Goal: Information Seeking & Learning: Stay updated

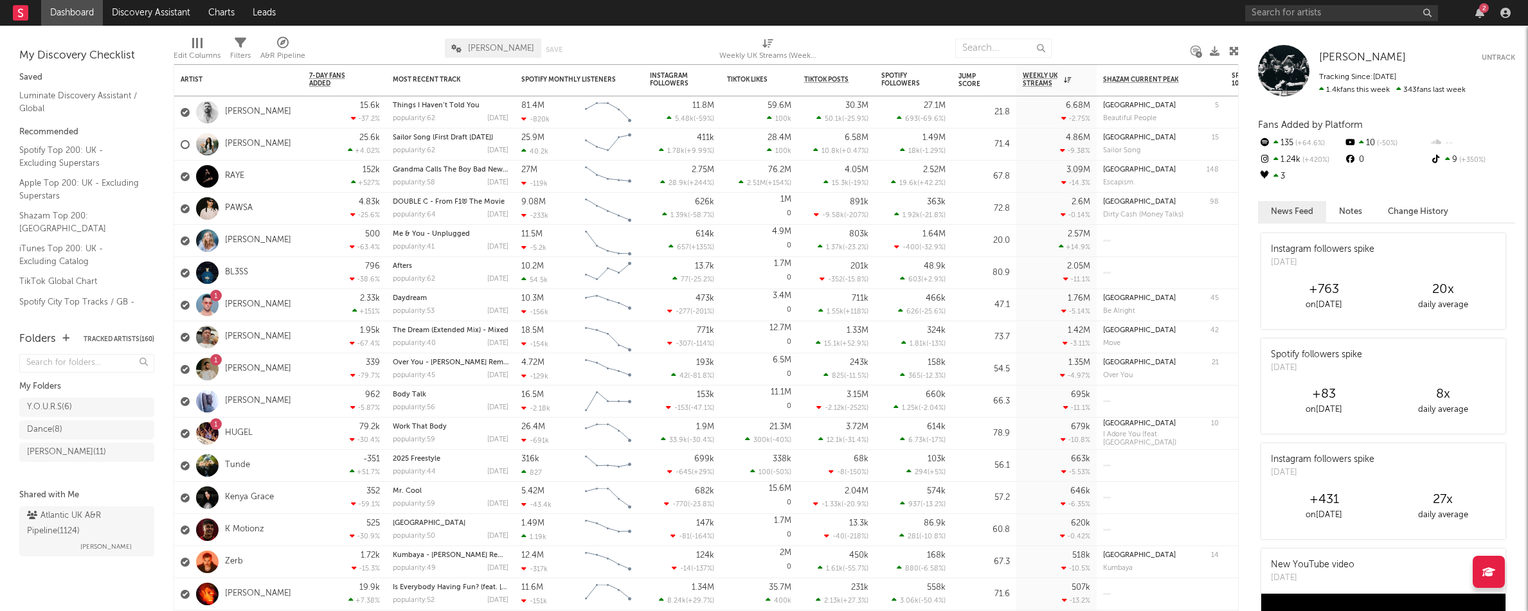
click at [1479, 10] on div "2" at bounding box center [1484, 8] width 10 height 10
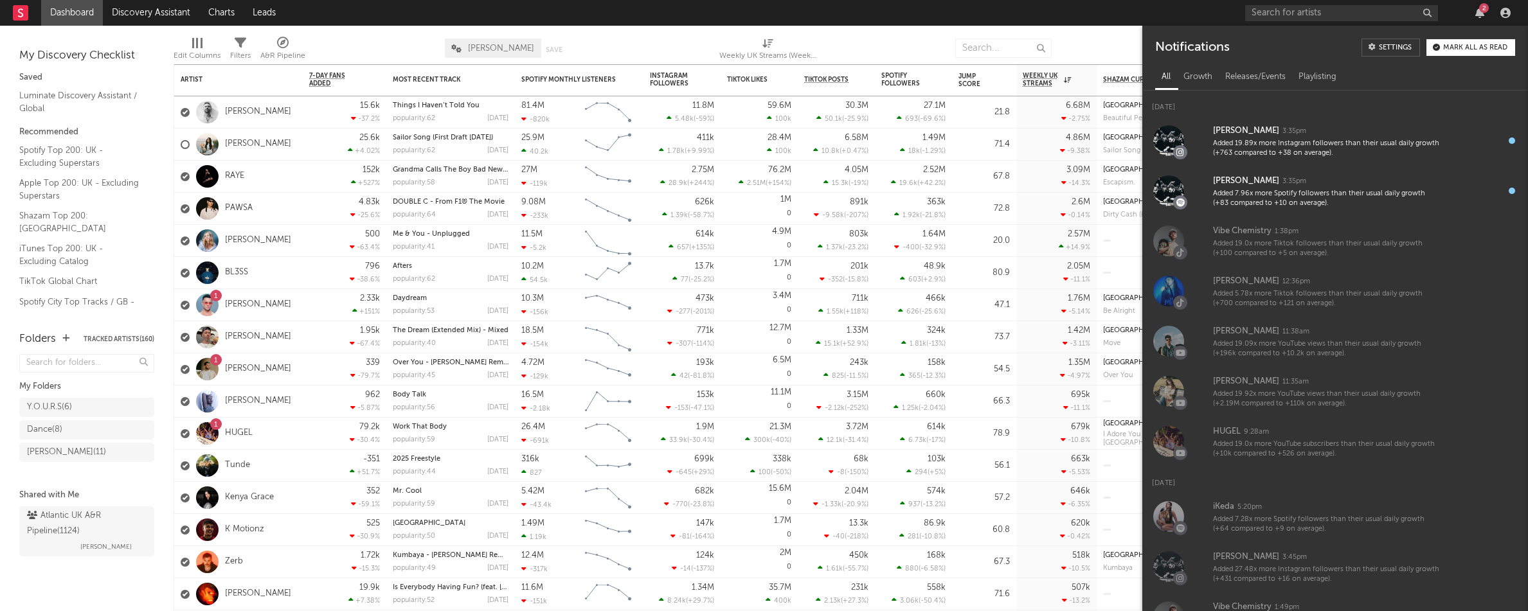
click at [1479, 10] on div "2" at bounding box center [1484, 8] width 10 height 10
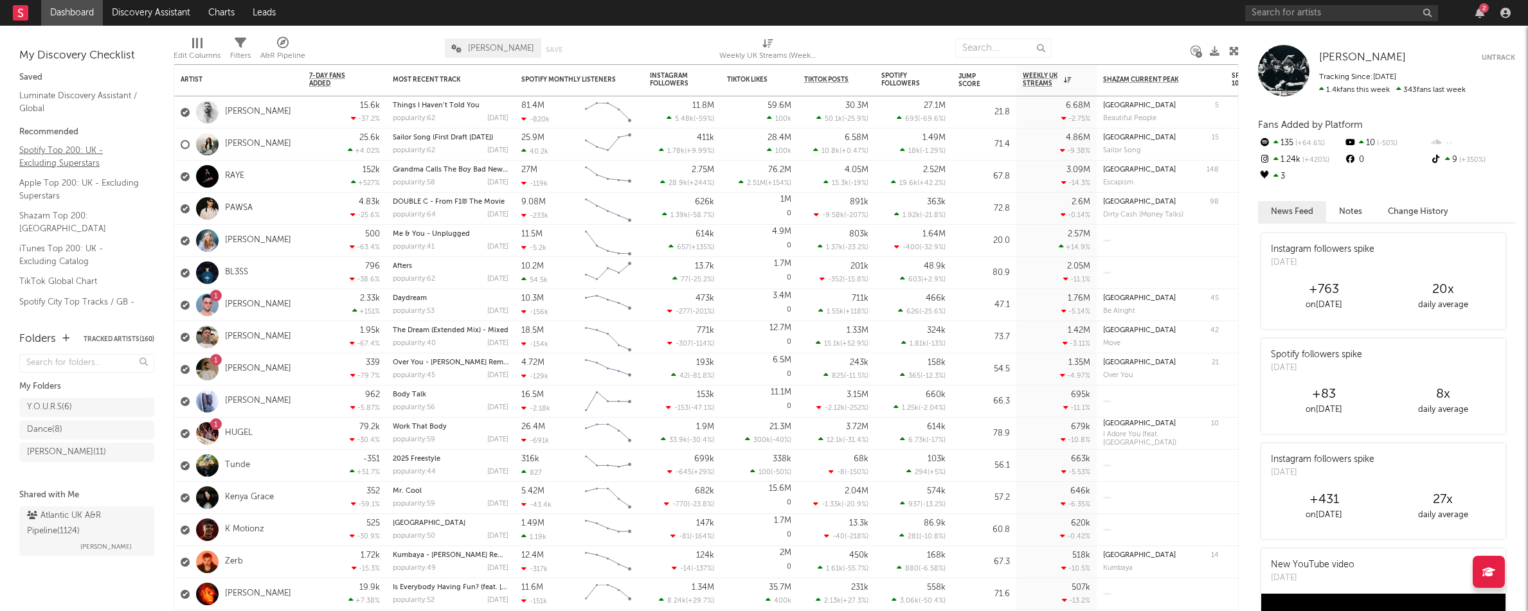
click at [77, 152] on link "Spotify Top 200: UK - Excluding Superstars" at bounding box center [80, 156] width 122 height 26
click at [45, 187] on link "Apple Top 200: UK - Excluding Superstars" at bounding box center [80, 189] width 122 height 26
click at [58, 215] on link "Shazam Top 200: UK" at bounding box center [80, 222] width 122 height 26
click at [68, 242] on link "iTunes Top 200: UK - Excluding Catalog" at bounding box center [80, 255] width 122 height 26
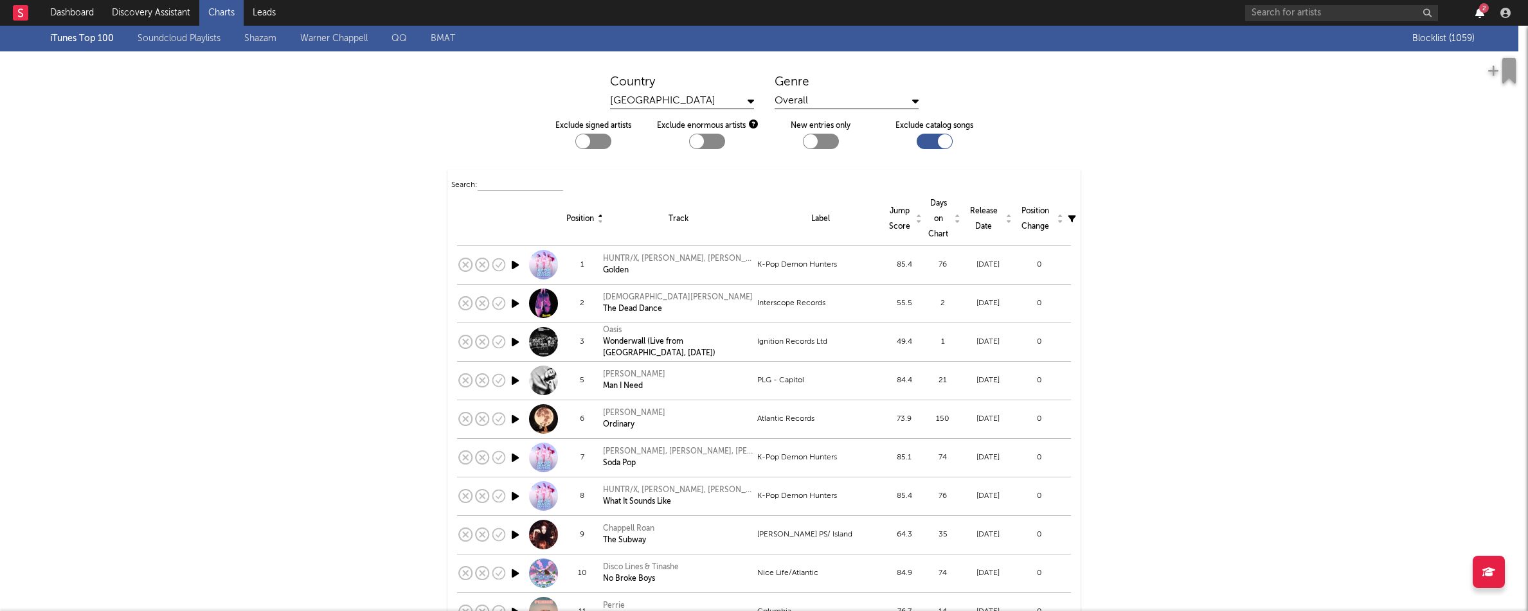
click at [1480, 13] on icon "button" at bounding box center [1480, 13] width 9 height 10
click at [176, 38] on link "Soundcloud Playlists" at bounding box center [179, 38] width 83 height 15
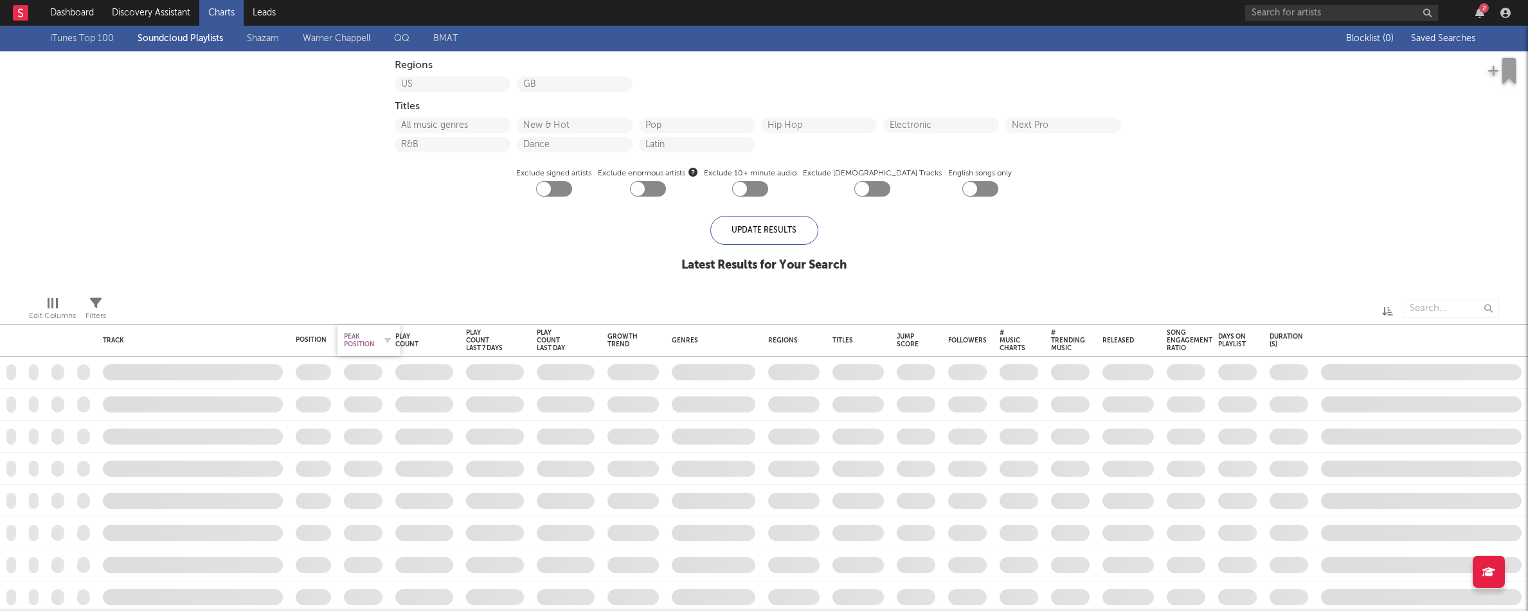
checkbox input "true"
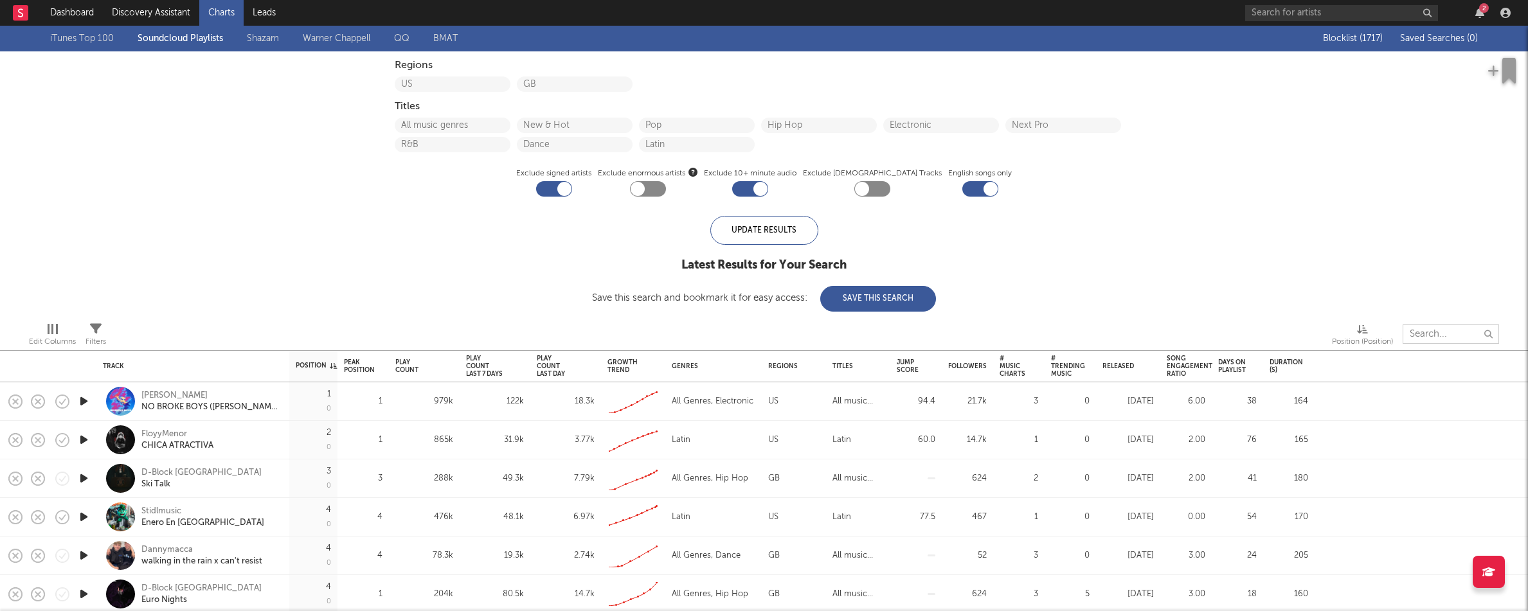
click at [1446, 333] on input "text" at bounding box center [1451, 334] width 96 height 19
type input "e"
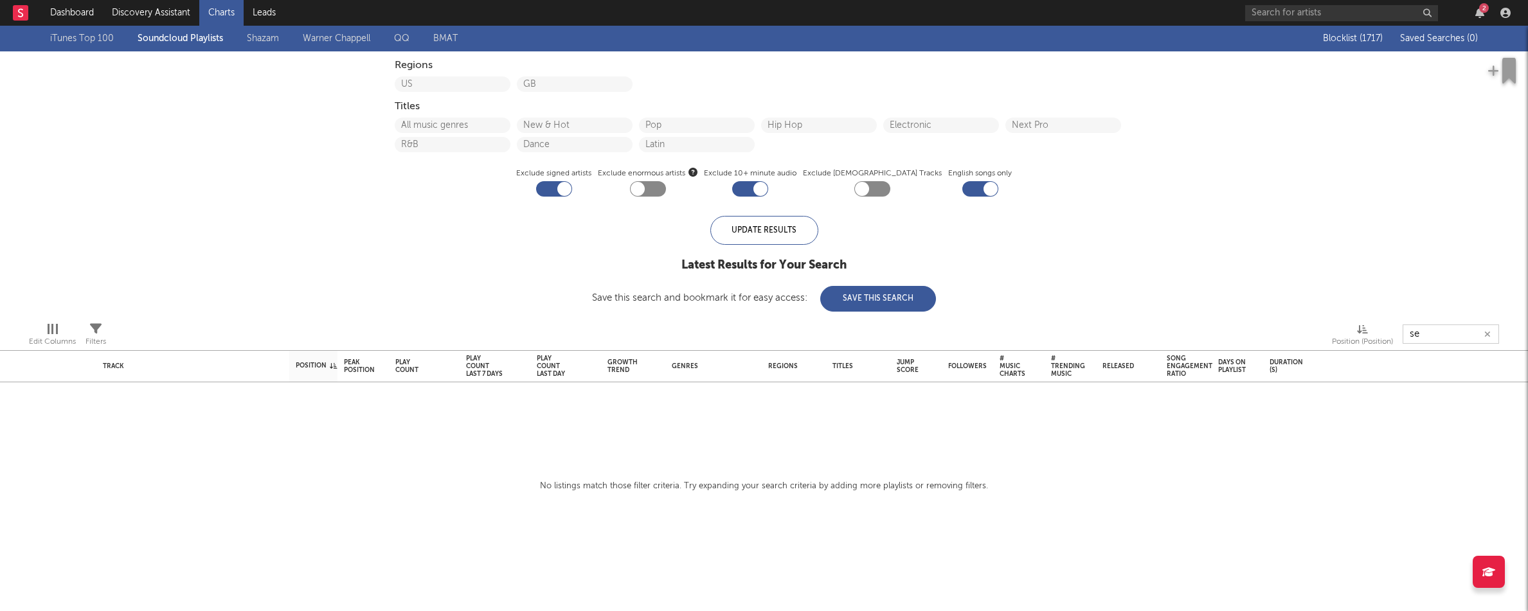
type input "s"
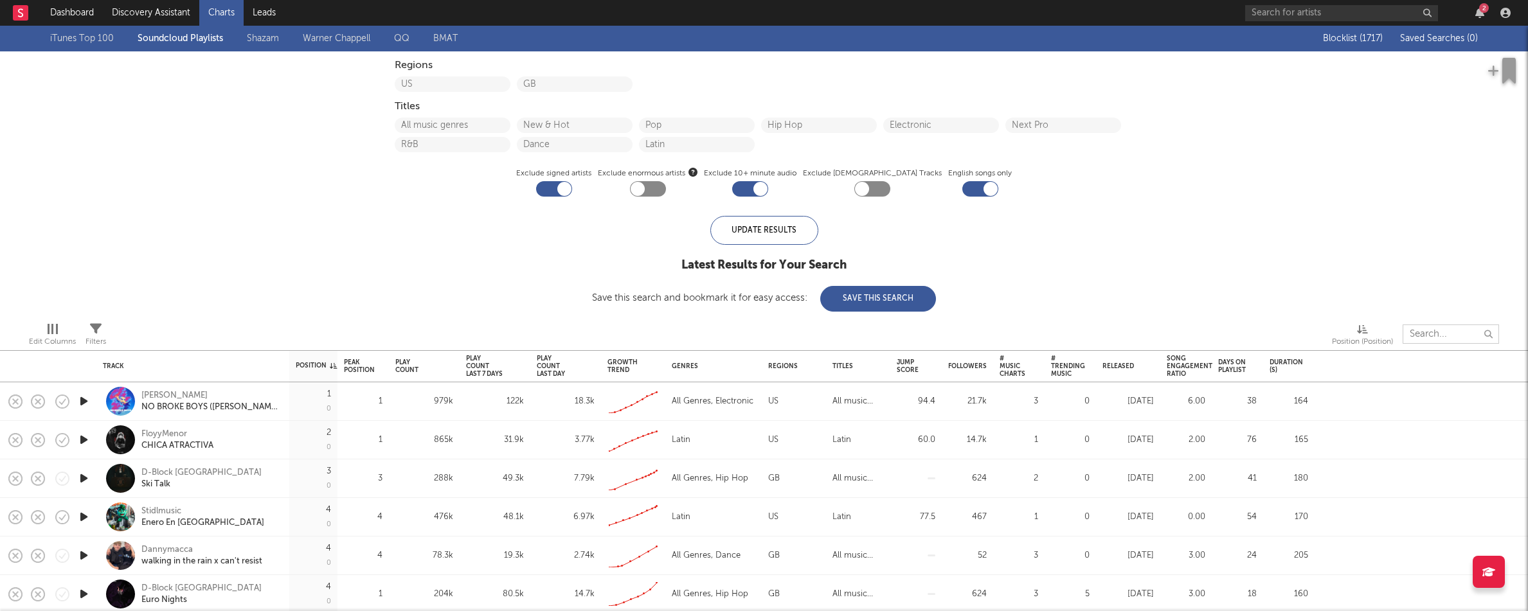
click at [1482, 11] on div "2" at bounding box center [1484, 8] width 10 height 10
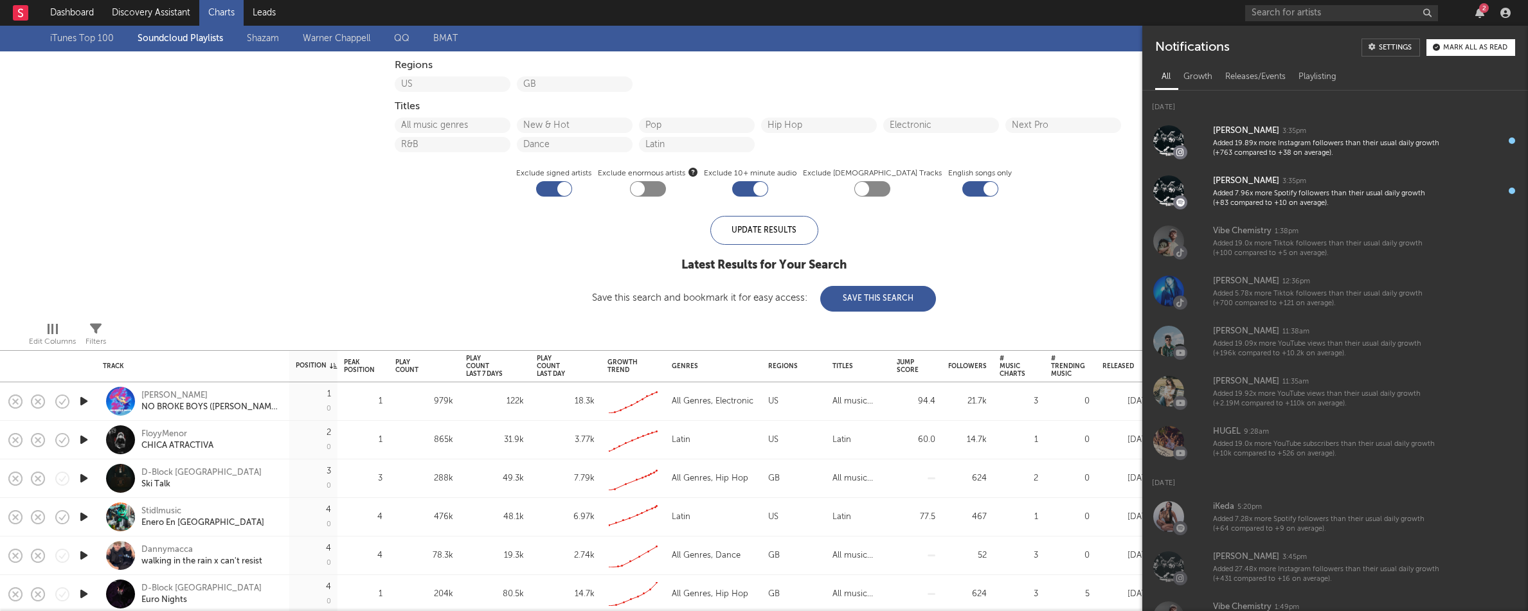
click at [1482, 11] on div "2" at bounding box center [1484, 8] width 10 height 10
